Goal: Information Seeking & Learning: Learn about a topic

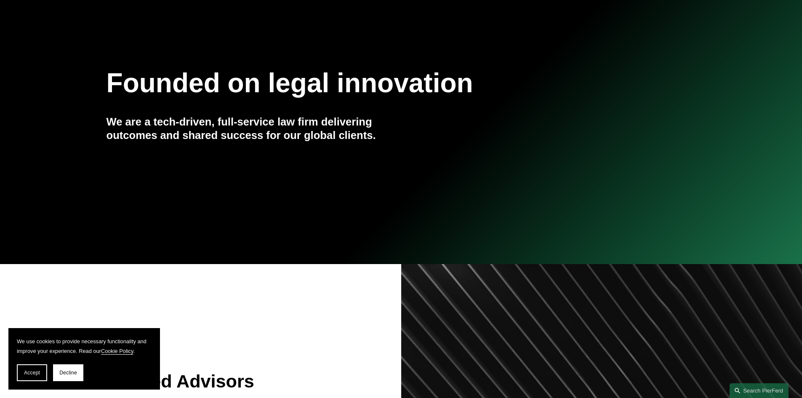
scroll to position [126, 0]
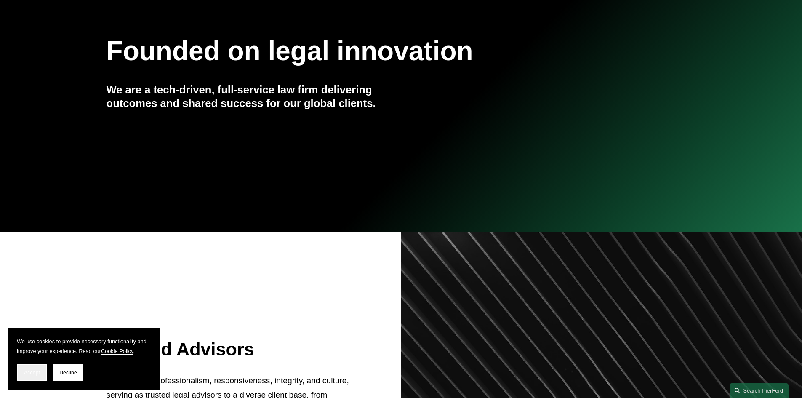
click at [35, 371] on span "Accept" at bounding box center [32, 373] width 16 height 6
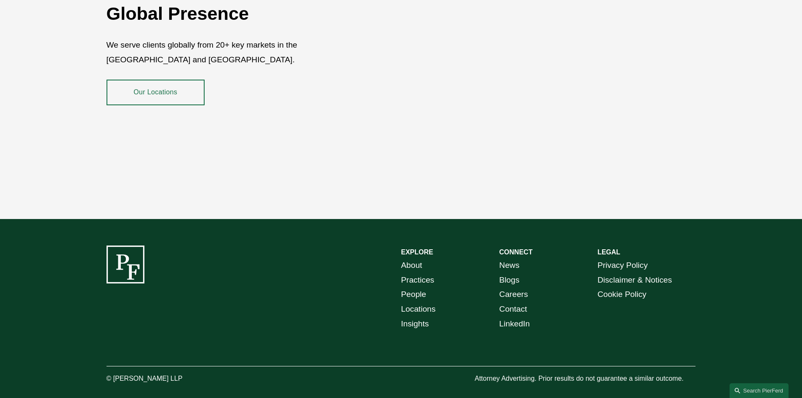
scroll to position [1540, 0]
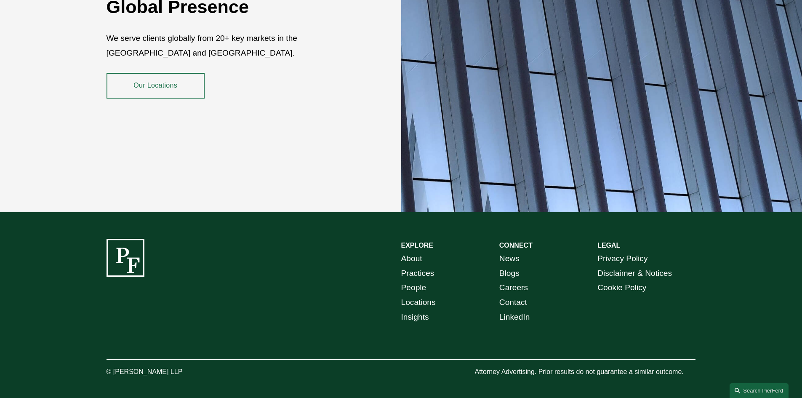
click at [421, 281] on link "People" at bounding box center [413, 287] width 25 height 15
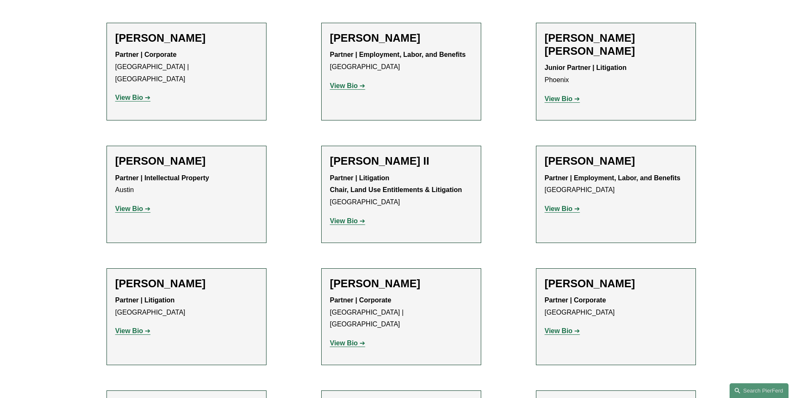
scroll to position [842, 0]
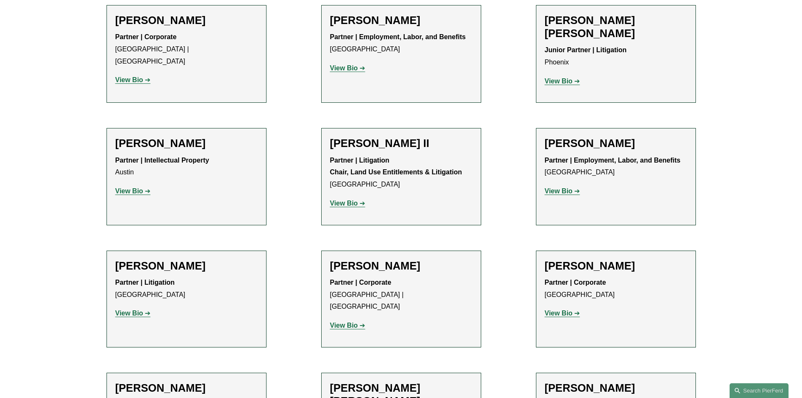
click at [125, 309] on strong "View Bio" at bounding box center [129, 312] width 28 height 7
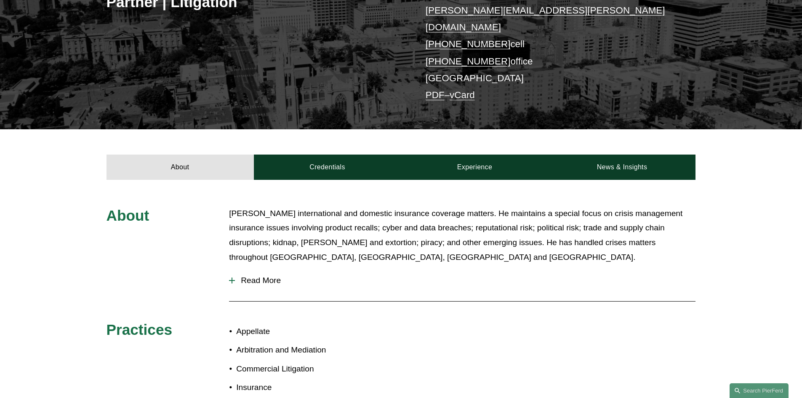
scroll to position [210, 0]
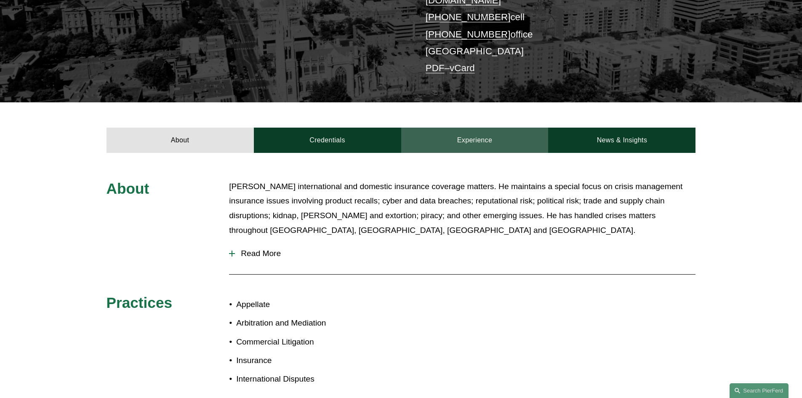
click at [506, 128] on link "Experience" at bounding box center [474, 140] width 147 height 25
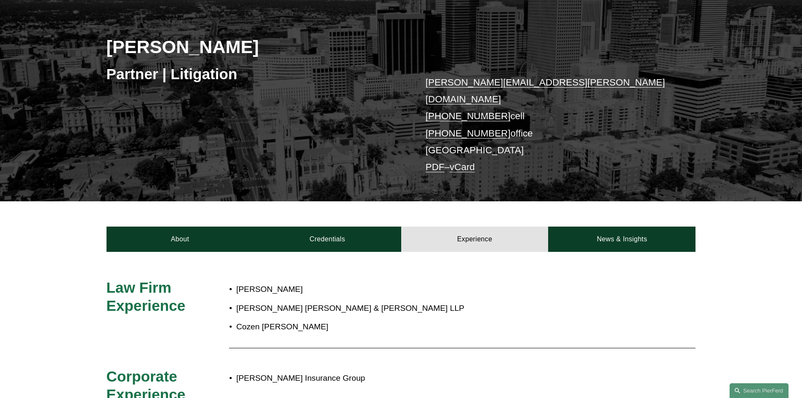
scroll to position [0, 0]
